Goal: Task Accomplishment & Management: Use online tool/utility

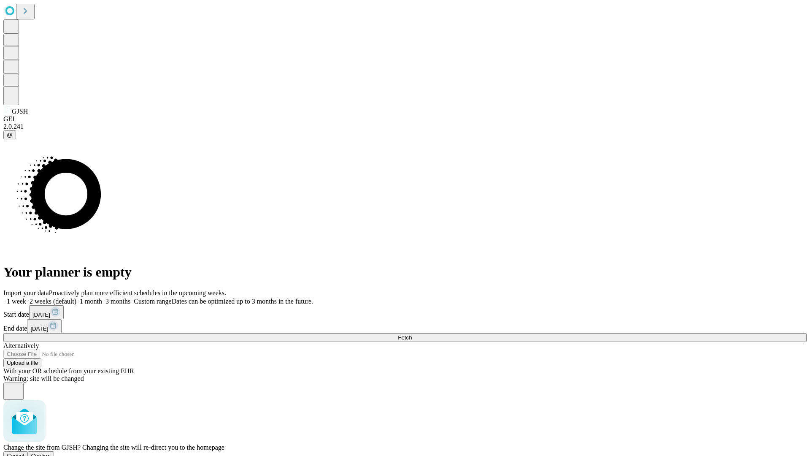
click at [51, 452] on span "Confirm" at bounding box center [41, 455] width 20 height 6
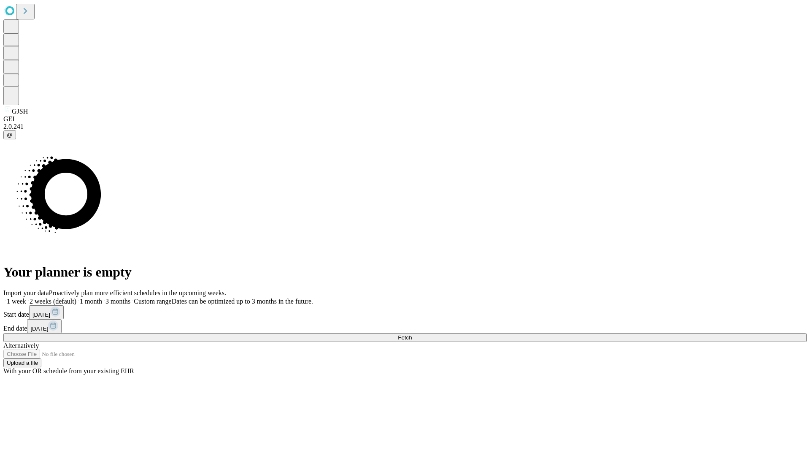
click at [26, 297] on label "1 week" at bounding box center [14, 300] width 23 height 7
click at [412, 334] on span "Fetch" at bounding box center [405, 337] width 14 height 6
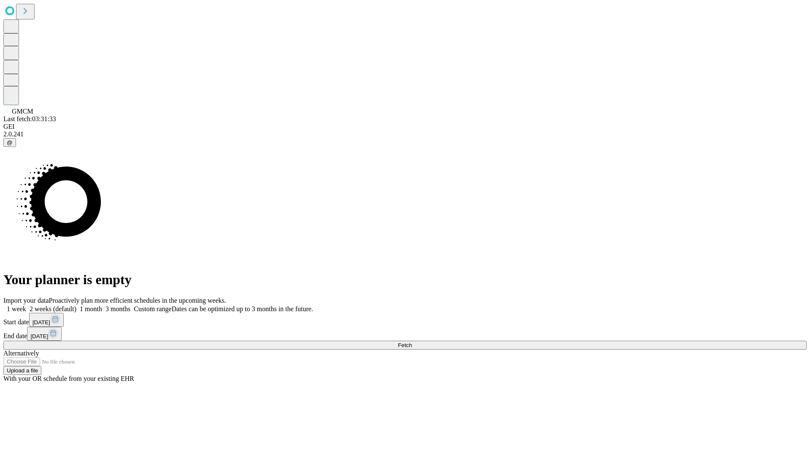
click at [26, 305] on label "1 week" at bounding box center [14, 308] width 23 height 7
click at [412, 342] on span "Fetch" at bounding box center [405, 345] width 14 height 6
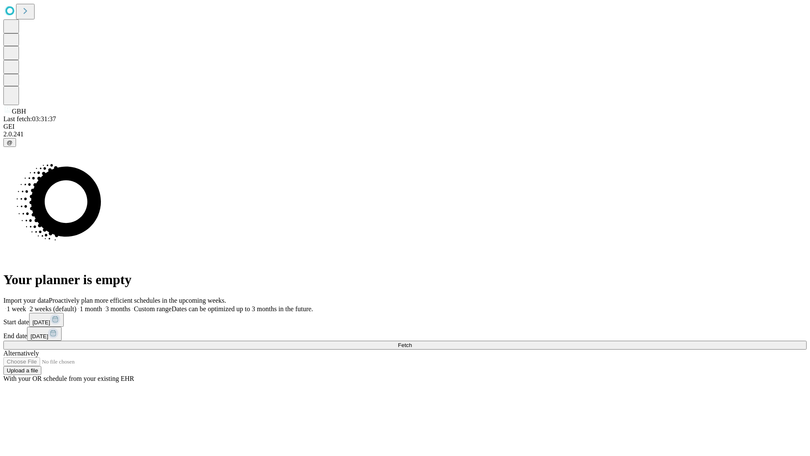
click at [26, 305] on label "1 week" at bounding box center [14, 308] width 23 height 7
click at [412, 342] on span "Fetch" at bounding box center [405, 345] width 14 height 6
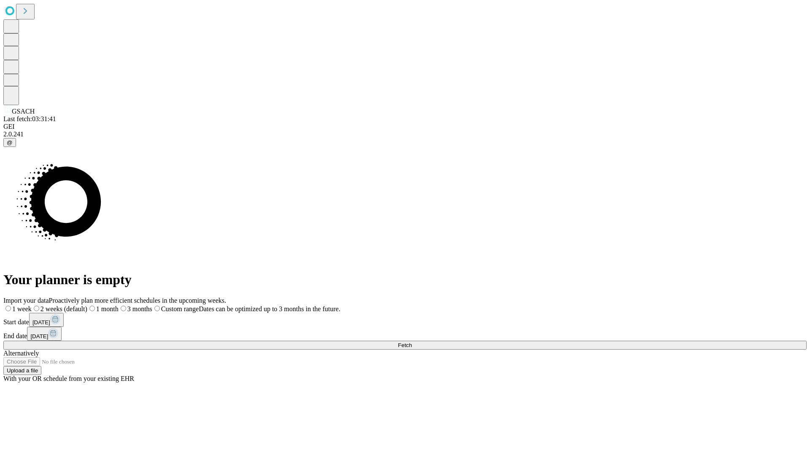
click at [412, 342] on span "Fetch" at bounding box center [405, 345] width 14 height 6
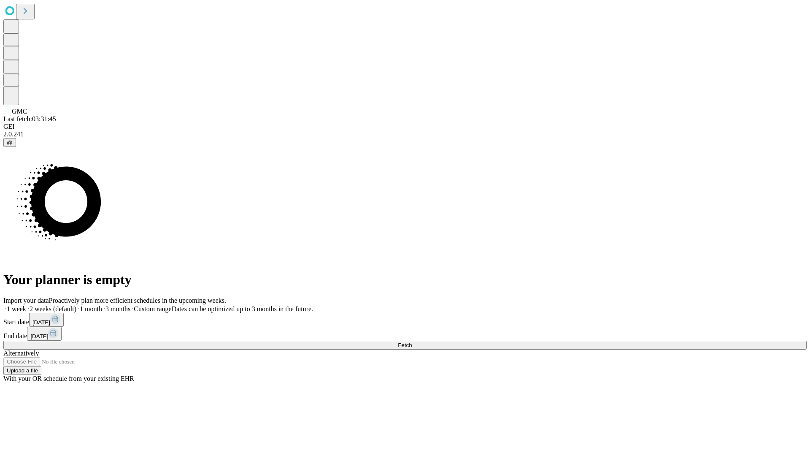
click at [26, 305] on label "1 week" at bounding box center [14, 308] width 23 height 7
click at [412, 342] on span "Fetch" at bounding box center [405, 345] width 14 height 6
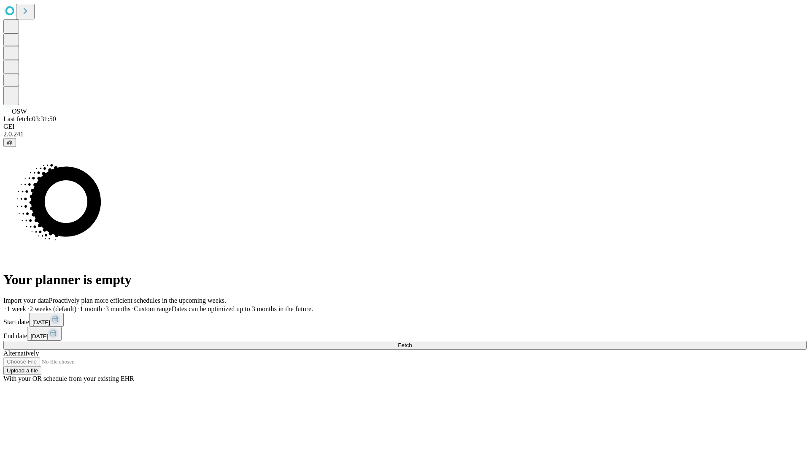
click at [412, 342] on span "Fetch" at bounding box center [405, 345] width 14 height 6
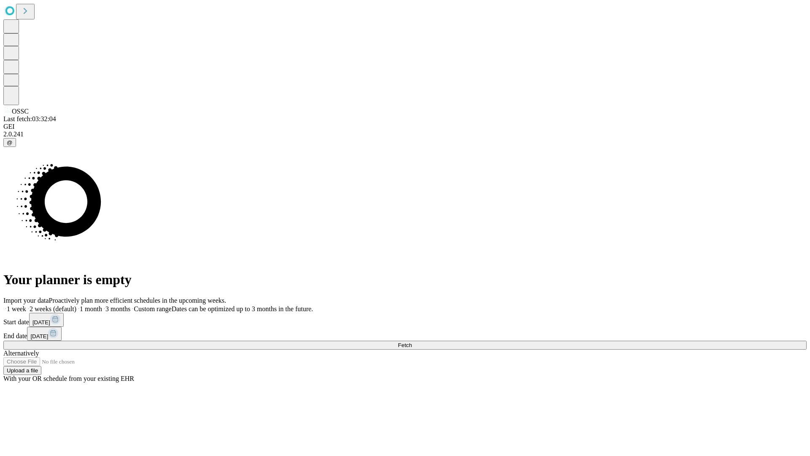
click at [26, 305] on label "1 week" at bounding box center [14, 308] width 23 height 7
click at [412, 342] on span "Fetch" at bounding box center [405, 345] width 14 height 6
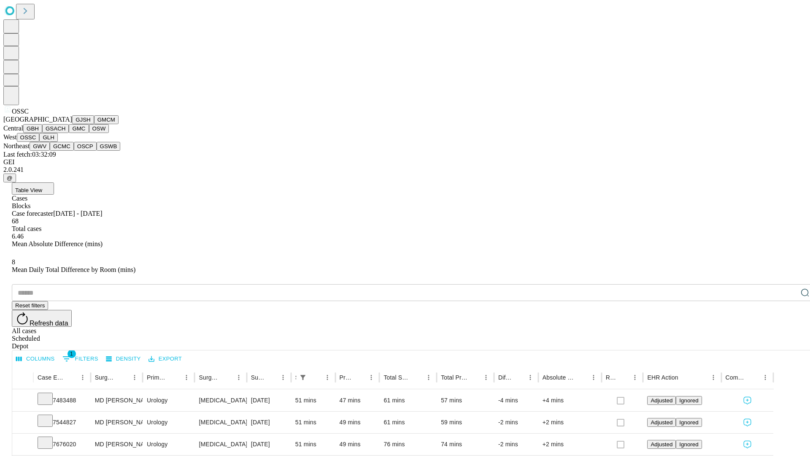
click at [57, 142] on button "GLH" at bounding box center [48, 137] width 18 height 9
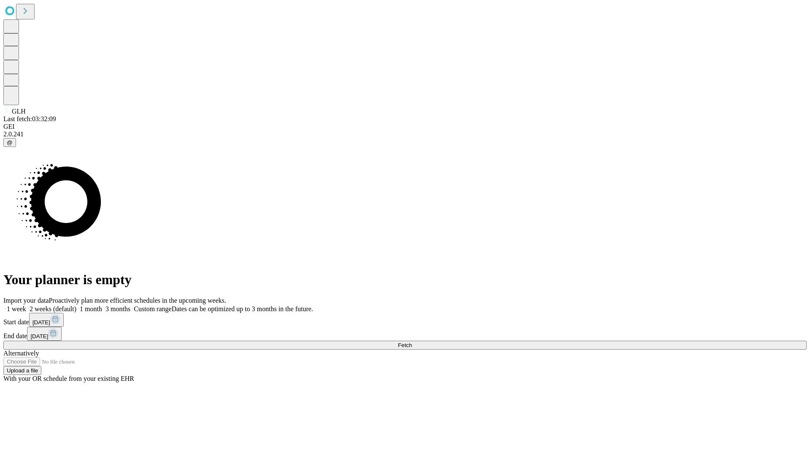
click at [26, 305] on label "1 week" at bounding box center [14, 308] width 23 height 7
click at [412, 342] on span "Fetch" at bounding box center [405, 345] width 14 height 6
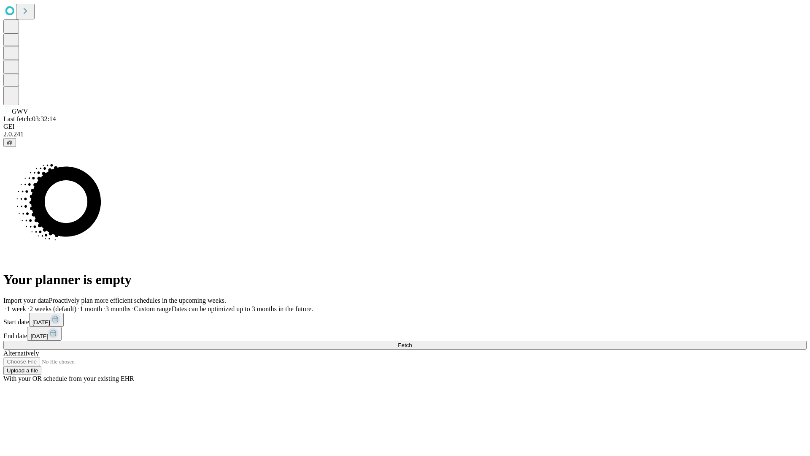
click at [26, 305] on label "1 week" at bounding box center [14, 308] width 23 height 7
click at [412, 342] on span "Fetch" at bounding box center [405, 345] width 14 height 6
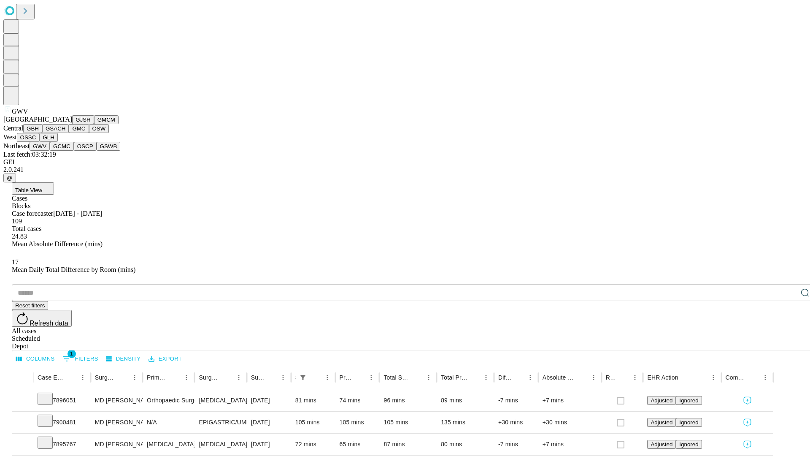
click at [65, 151] on button "GCMC" at bounding box center [62, 146] width 24 height 9
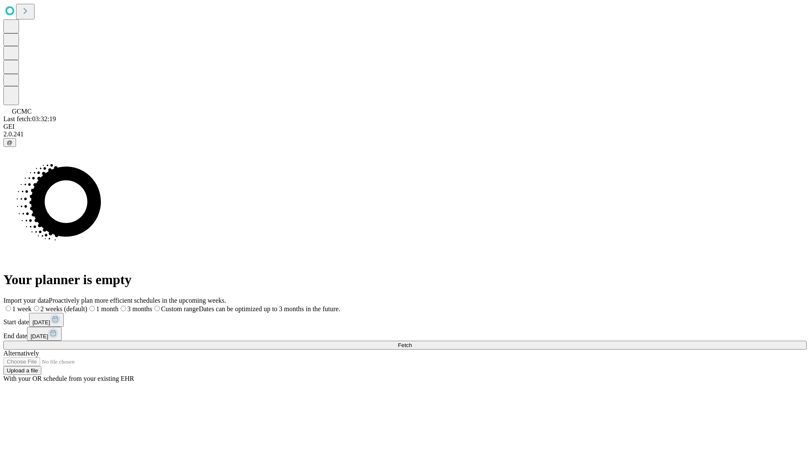
click at [32, 305] on label "1 week" at bounding box center [17, 308] width 28 height 7
click at [412, 342] on span "Fetch" at bounding box center [405, 345] width 14 height 6
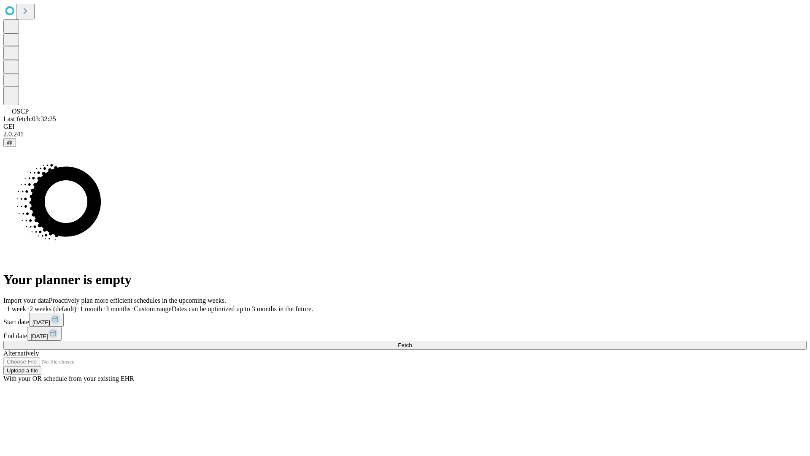
click at [26, 305] on label "1 week" at bounding box center [14, 308] width 23 height 7
click at [412, 342] on span "Fetch" at bounding box center [405, 345] width 14 height 6
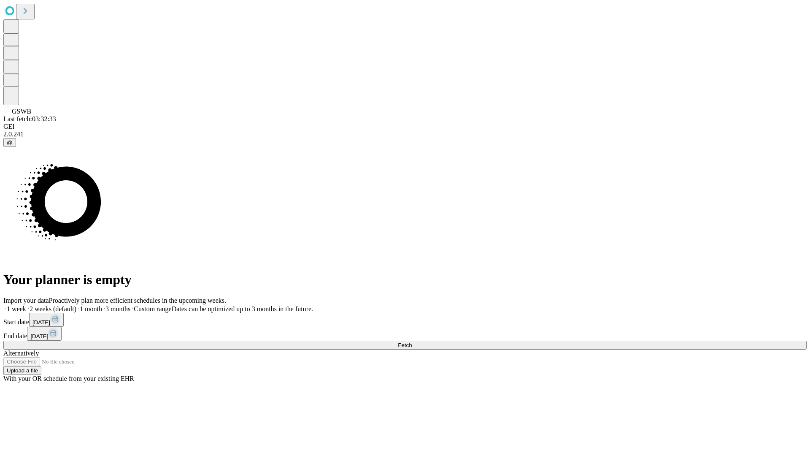
click at [26, 305] on label "1 week" at bounding box center [14, 308] width 23 height 7
click at [412, 342] on span "Fetch" at bounding box center [405, 345] width 14 height 6
